Goal: Go to known website: Go to known website

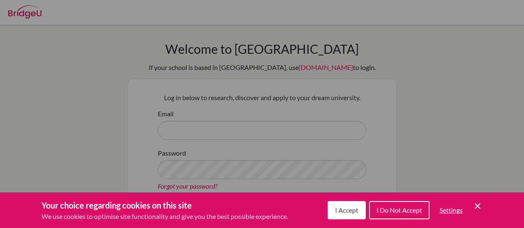
scroll to position [118, 0]
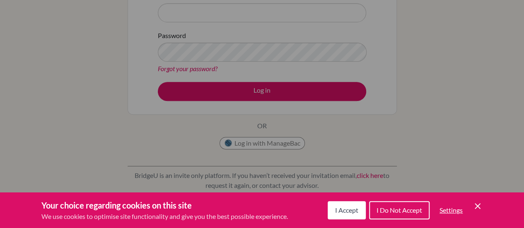
click at [263, 143] on div "Cookie Preferences" at bounding box center [262, 114] width 524 height 228
click at [396, 209] on span "I Do Not Accept" at bounding box center [399, 210] width 46 height 8
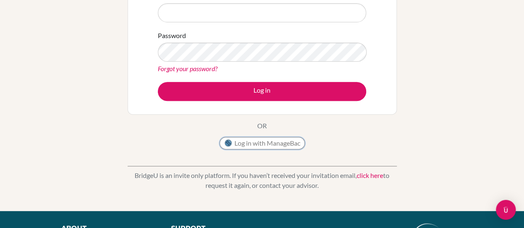
click at [270, 141] on button "Log in with ManageBac" at bounding box center [262, 143] width 85 height 12
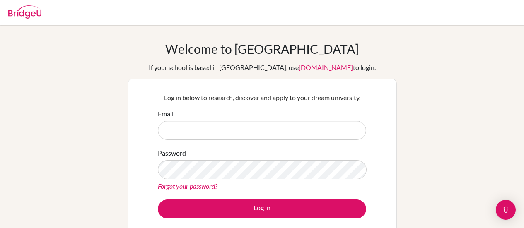
scroll to position [111, 0]
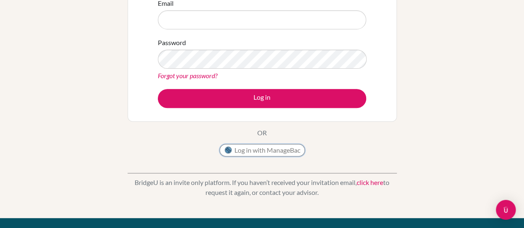
click at [264, 151] on button "Log in with ManageBac" at bounding box center [262, 150] width 85 height 12
